Goal: Task Accomplishment & Management: Use online tool/utility

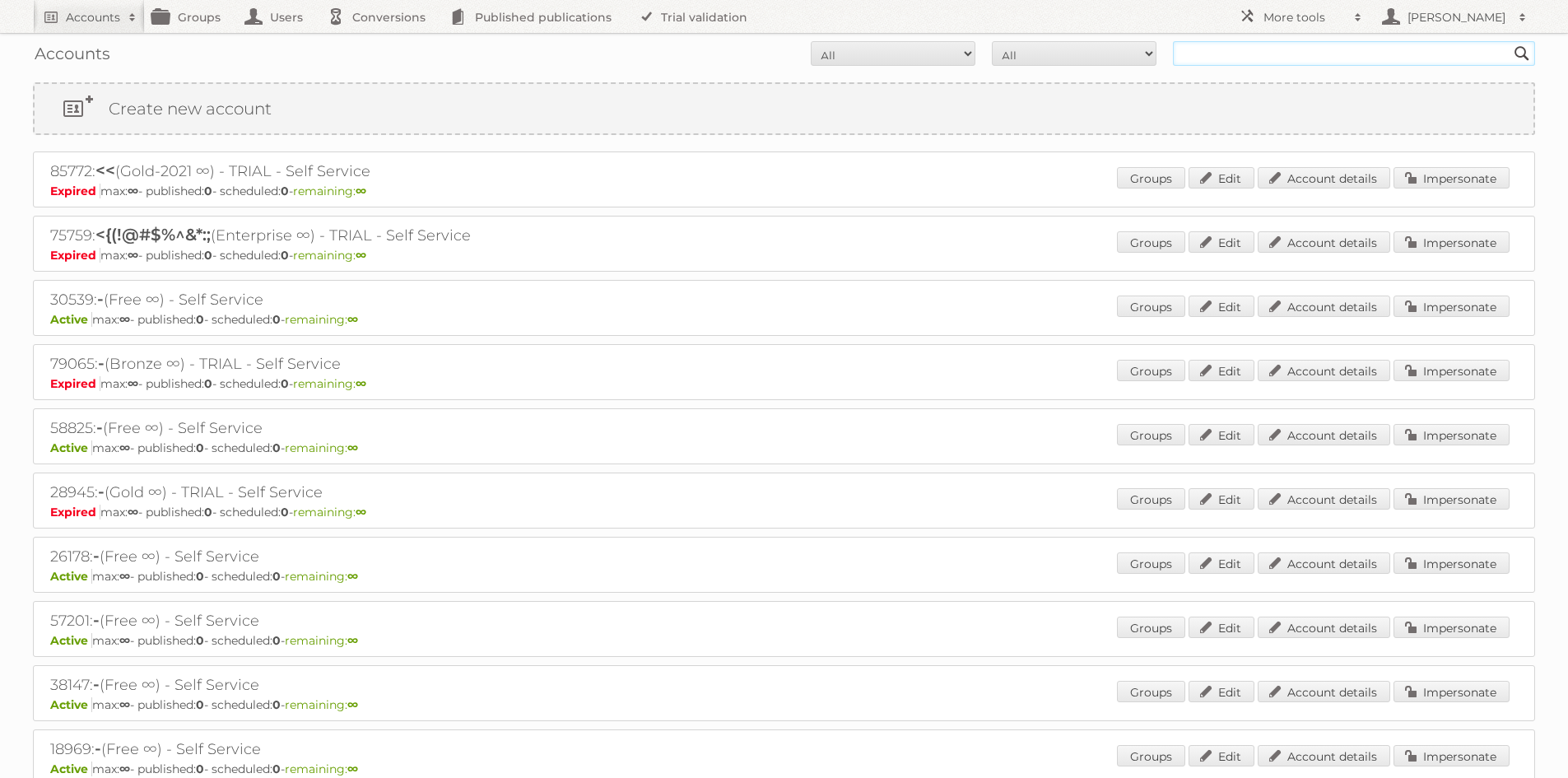
click at [1240, 53] on input "text" at bounding box center [1354, 54] width 362 height 25
type input "prena"
click at [1509, 42] on input "Search" at bounding box center [1522, 54] width 25 height 25
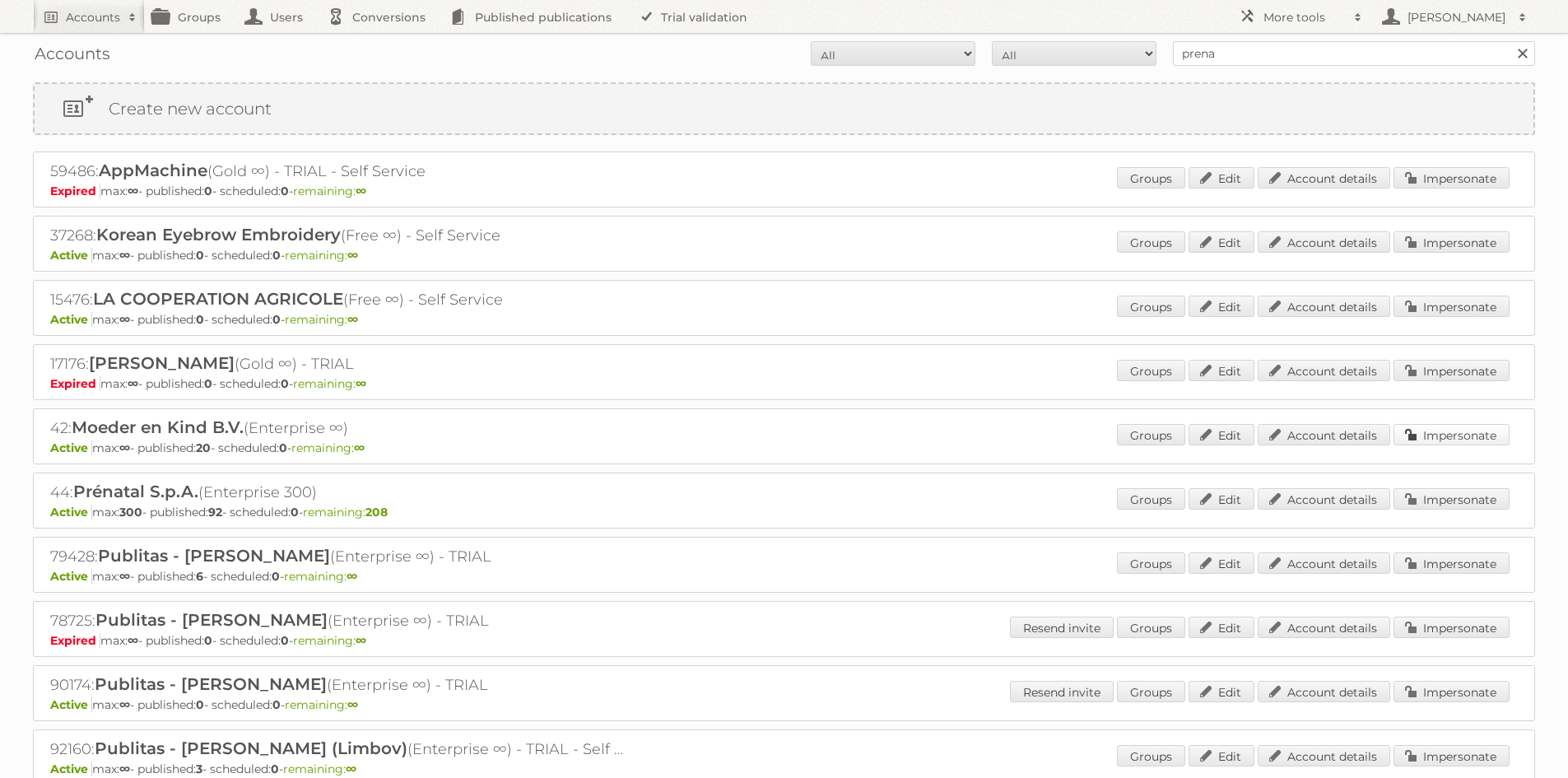
click at [1458, 440] on link "Impersonate" at bounding box center [1451, 434] width 116 height 22
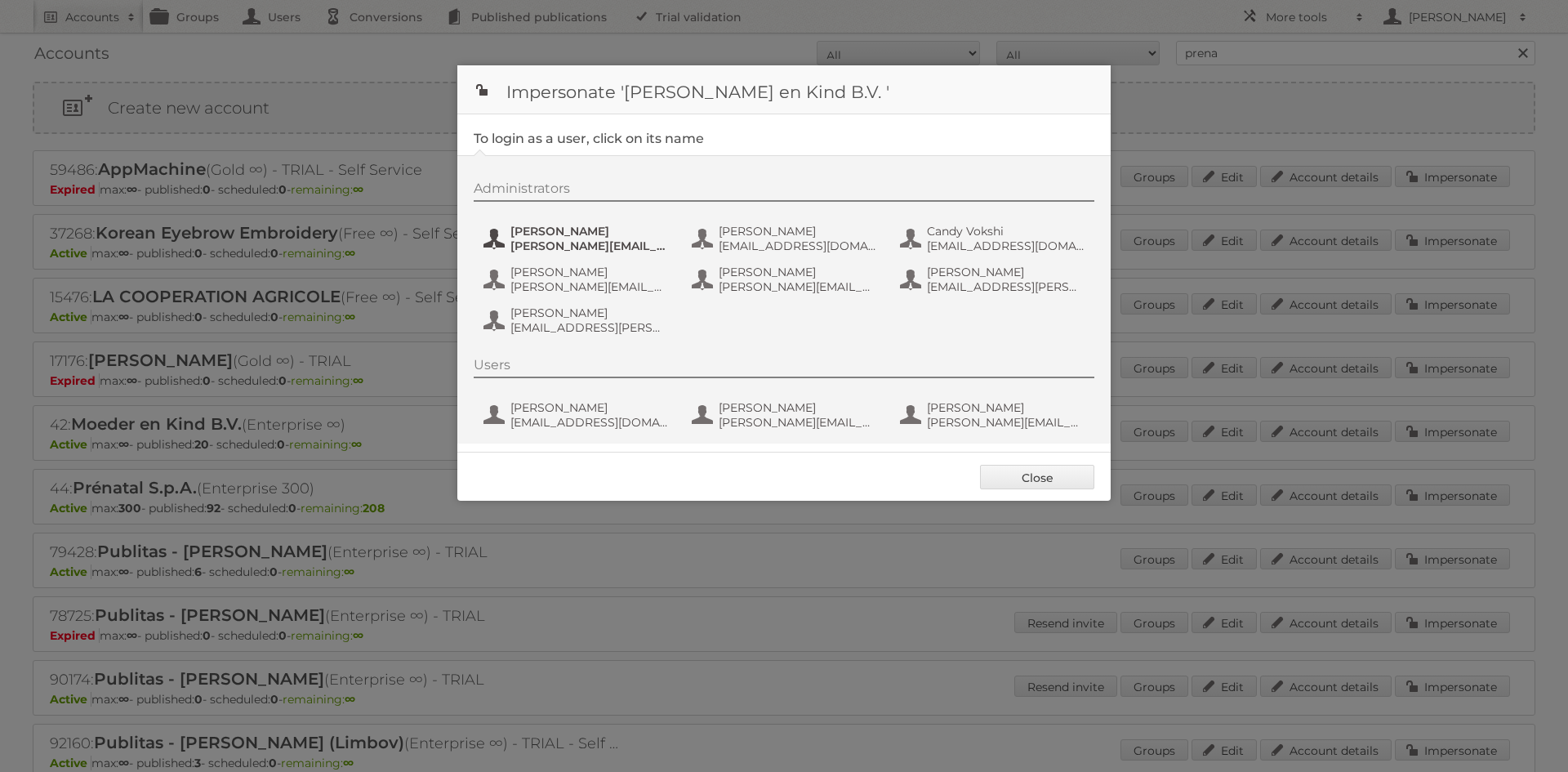
click at [596, 242] on span "allard@graindataconsultants.com" at bounding box center [589, 246] width 158 height 15
